Goal: Transaction & Acquisition: Download file/media

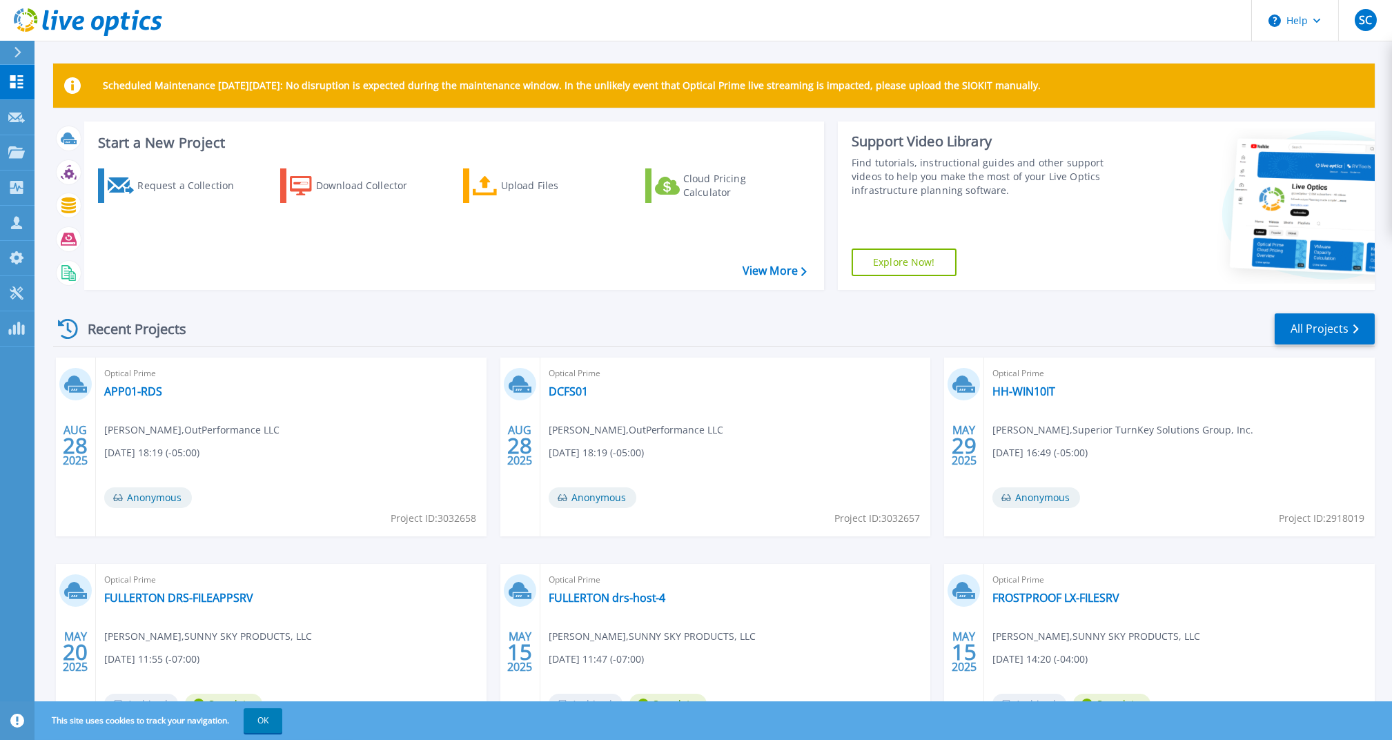
click at [527, 237] on div "Request a Collection Download Collector Upload Files Cloud Pricing Calculator" at bounding box center [452, 220] width 730 height 126
click at [356, 185] on div "Download Collector" at bounding box center [371, 186] width 110 height 28
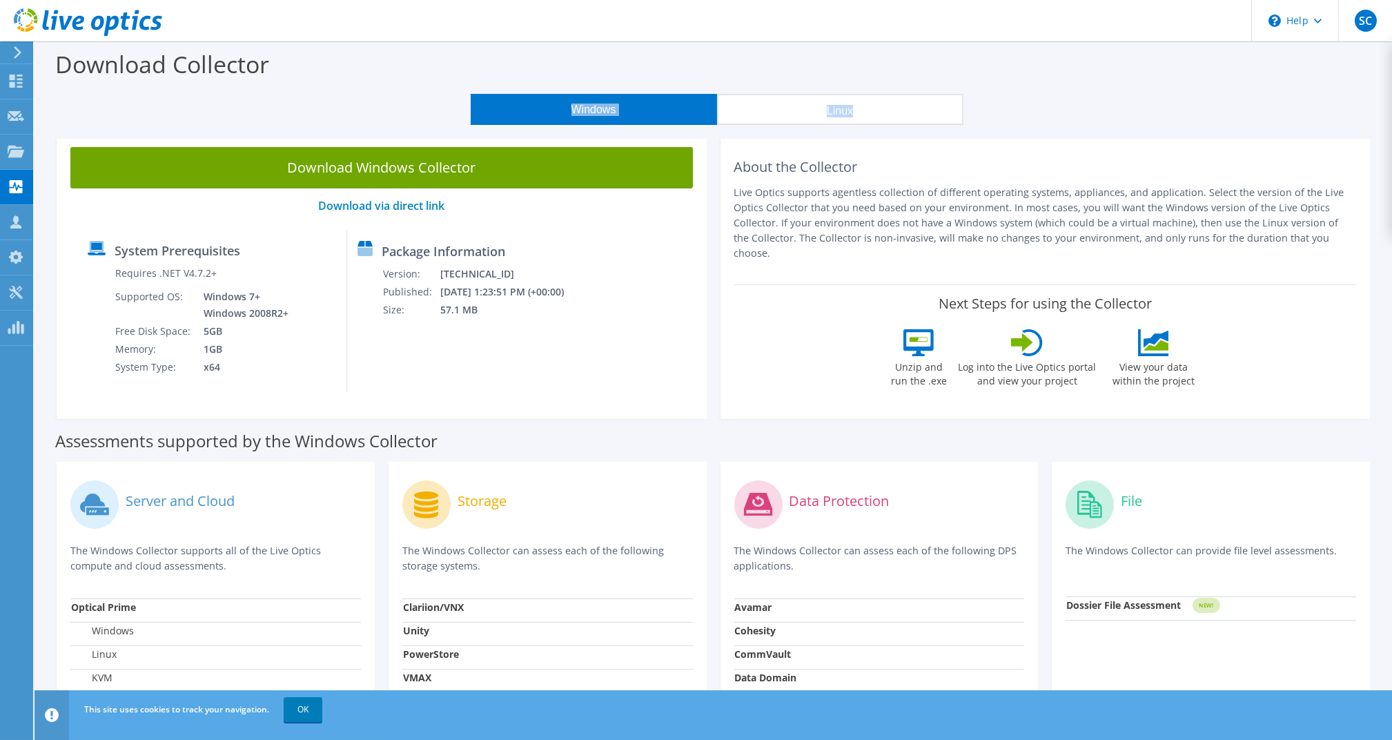
drag, startPoint x: 567, startPoint y: 62, endPoint x: 1390, endPoint y: 109, distance: 824.9
click at [1390, 109] on section "Download Collector Windows Linux Download Windows Collector Download via direct…" at bounding box center [714, 557] width 1358 height 1033
click at [1323, 23] on div "\n Help" at bounding box center [1295, 20] width 87 height 41
click at [1299, 59] on link "Explore Helpful Articles" at bounding box center [1329, 59] width 154 height 34
click at [1325, 102] on link "Contact Support" at bounding box center [1329, 94] width 154 height 34
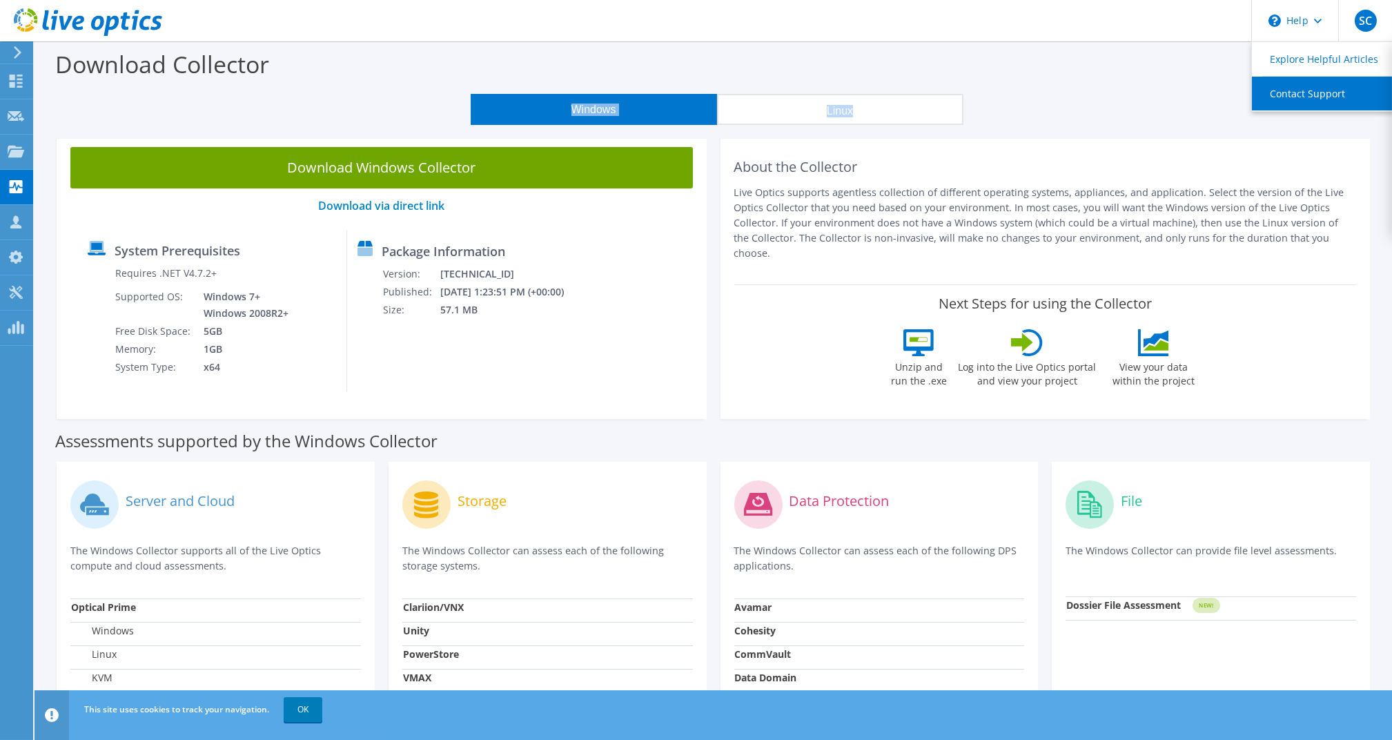
click at [1305, 86] on link "Contact Support" at bounding box center [1329, 94] width 154 height 34
click at [1281, 95] on link "Contact Support" at bounding box center [1329, 94] width 154 height 34
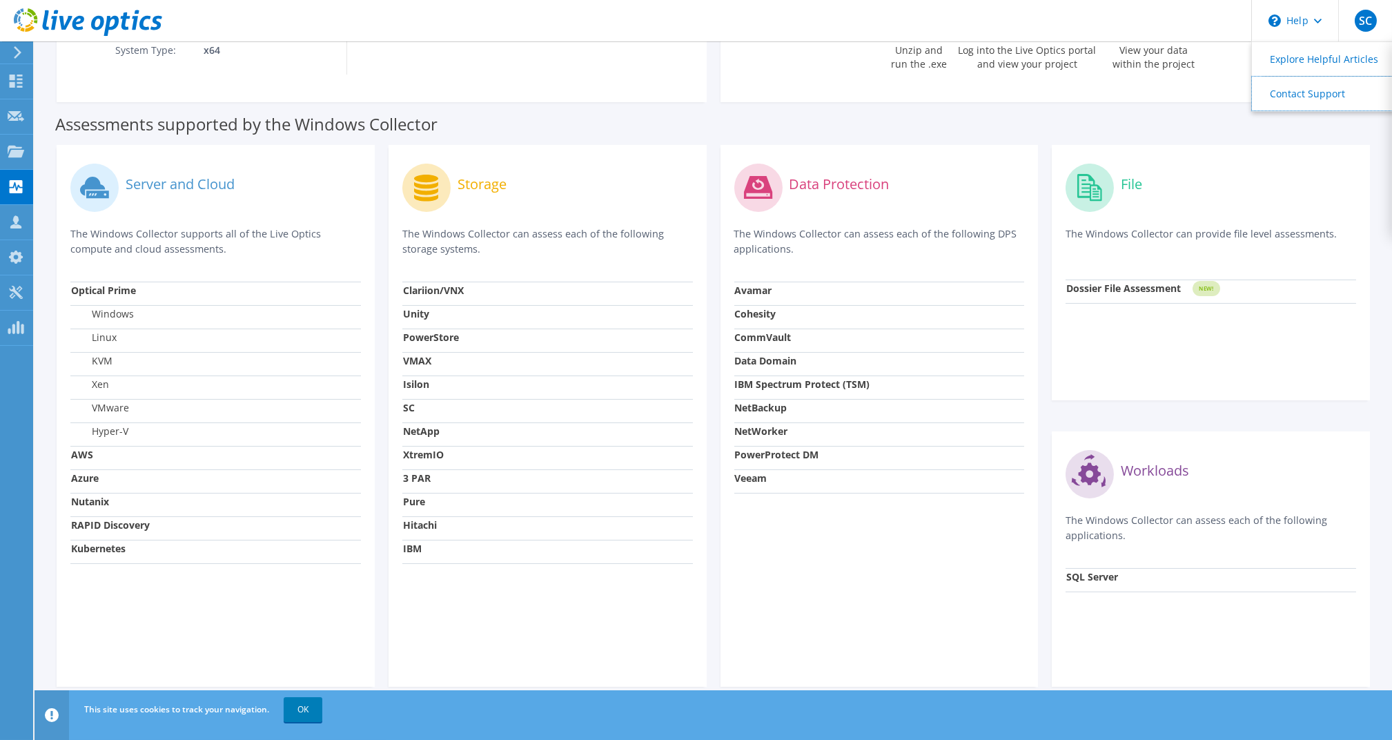
scroll to position [327, 0]
